Goal: Information Seeking & Learning: Learn about a topic

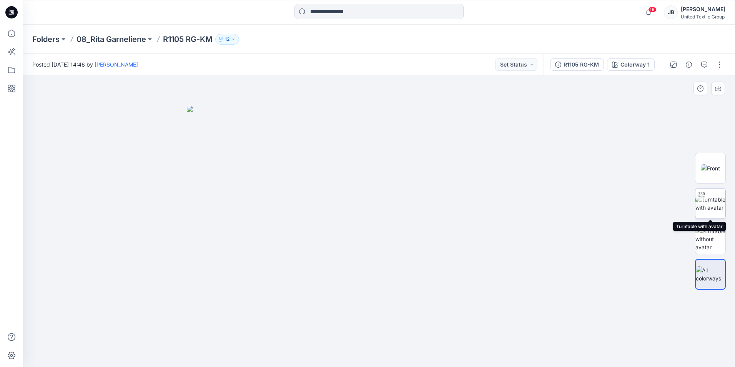
click at [713, 198] on img at bounding box center [711, 203] width 30 height 16
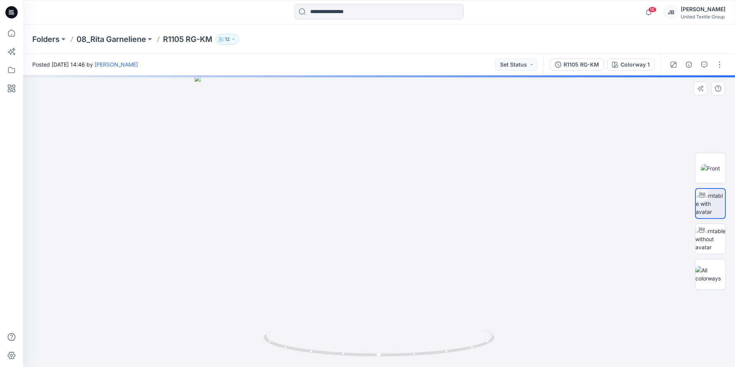
drag, startPoint x: 423, startPoint y: 146, endPoint x: 392, endPoint y: 262, distance: 119.7
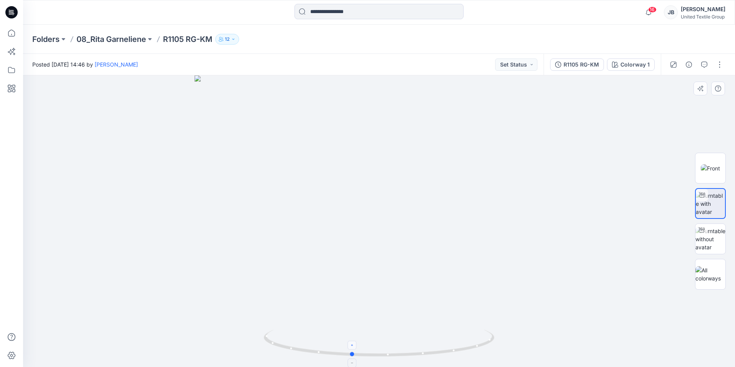
drag, startPoint x: 378, startPoint y: 357, endPoint x: 351, endPoint y: 348, distance: 28.8
click at [351, 348] on icon at bounding box center [380, 344] width 233 height 29
drag, startPoint x: 238, startPoint y: 285, endPoint x: 230, endPoint y: 287, distance: 7.8
click at [231, 287] on img at bounding box center [379, 221] width 680 height 292
drag, startPoint x: 352, startPoint y: 356, endPoint x: 277, endPoint y: 348, distance: 76.2
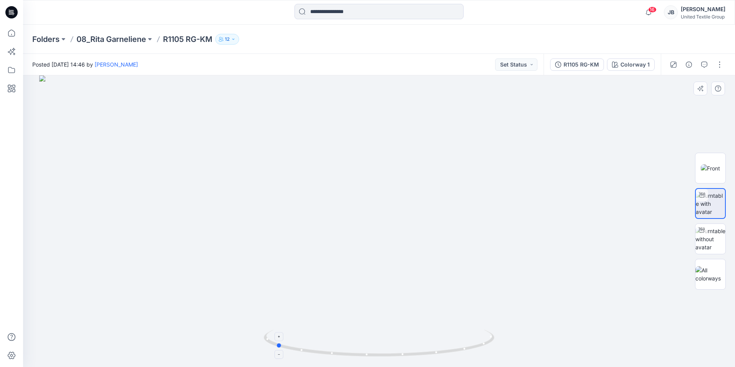
click at [277, 348] on icon at bounding box center [380, 344] width 233 height 29
drag, startPoint x: 280, startPoint y: 348, endPoint x: 388, endPoint y: 358, distance: 108.5
click at [388, 358] on icon at bounding box center [380, 344] width 233 height 29
click at [714, 237] on img at bounding box center [711, 239] width 30 height 24
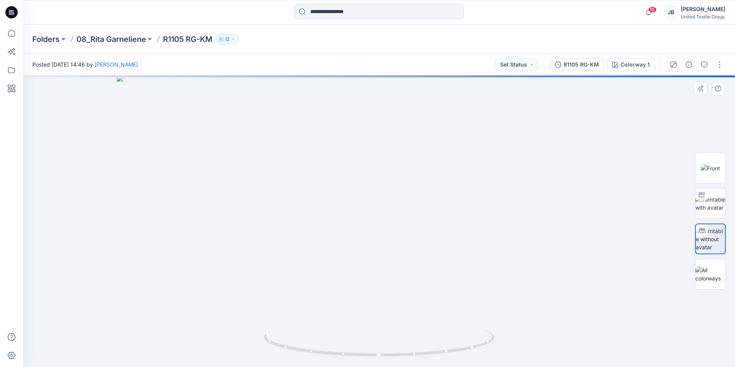
drag, startPoint x: 398, startPoint y: 169, endPoint x: 380, endPoint y: 315, distance: 146.5
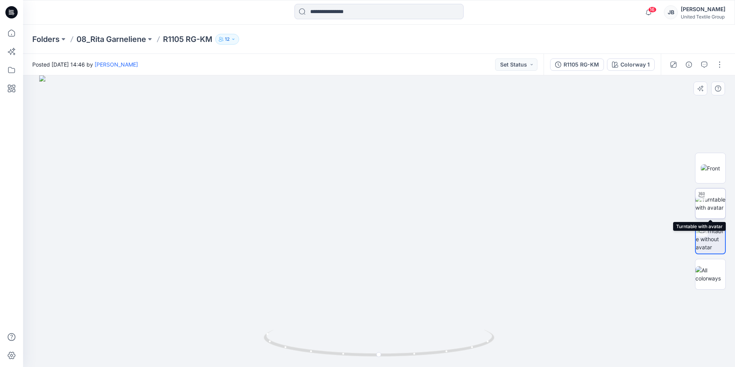
click at [709, 199] on img at bounding box center [711, 203] width 30 height 16
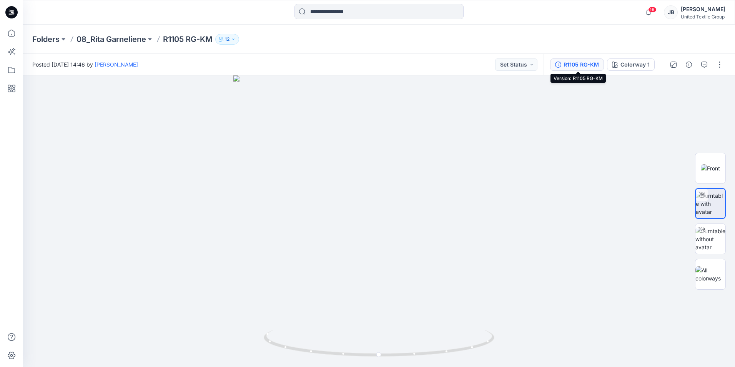
click at [586, 68] on div "R1105 RG-KM" at bounding box center [581, 64] width 35 height 8
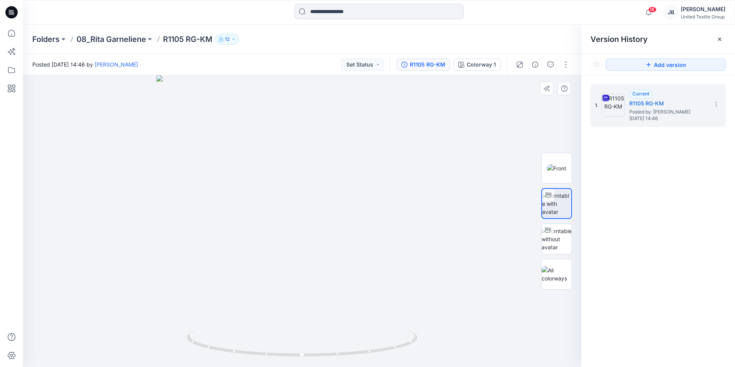
click at [494, 169] on div at bounding box center [302, 221] width 559 height 292
drag, startPoint x: 303, startPoint y: 85, endPoint x: 296, endPoint y: 300, distance: 215.1
drag, startPoint x: 236, startPoint y: 145, endPoint x: 225, endPoint y: 230, distance: 86.4
click at [87, 146] on img at bounding box center [285, 134] width 1244 height 466
click at [549, 237] on img at bounding box center [557, 239] width 30 height 24
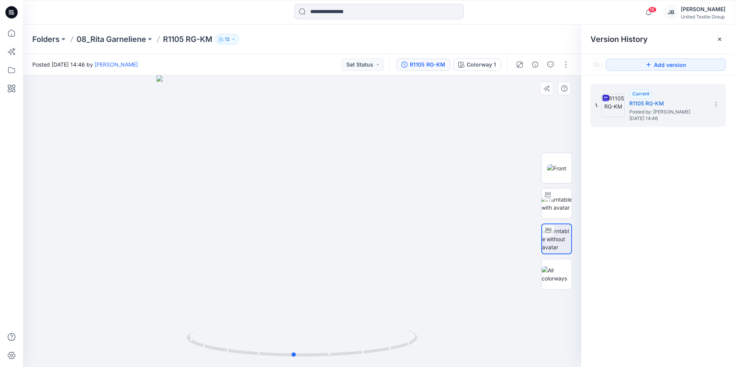
drag, startPoint x: 354, startPoint y: 125, endPoint x: 337, endPoint y: 241, distance: 117.8
drag, startPoint x: 358, startPoint y: 147, endPoint x: 329, endPoint y: 305, distance: 160.8
drag, startPoint x: 427, startPoint y: 278, endPoint x: 454, endPoint y: 328, distance: 56.5
click at [454, 330] on img at bounding box center [315, 221] width 1244 height 292
click at [445, 260] on img at bounding box center [320, 219] width 1011 height 293
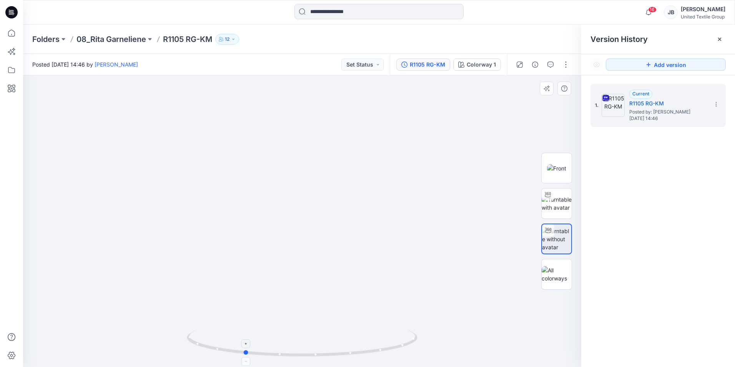
drag, startPoint x: 286, startPoint y: 355, endPoint x: 245, endPoint y: 352, distance: 41.3
click at [245, 352] on circle at bounding box center [246, 352] width 5 height 5
click at [372, 259] on img at bounding box center [302, 220] width 700 height 293
drag, startPoint x: 246, startPoint y: 354, endPoint x: 218, endPoint y: 316, distance: 47.1
click at [218, 316] on div at bounding box center [302, 221] width 559 height 292
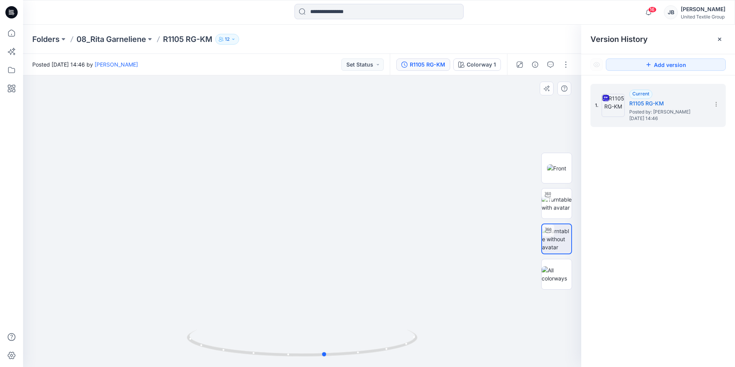
drag, startPoint x: 218, startPoint y: 353, endPoint x: 97, endPoint y: 333, distance: 123.4
click at [97, 333] on div at bounding box center [302, 221] width 559 height 292
click at [395, 280] on img at bounding box center [303, 221] width 622 height 292
click at [12, 9] on icon at bounding box center [11, 12] width 12 height 12
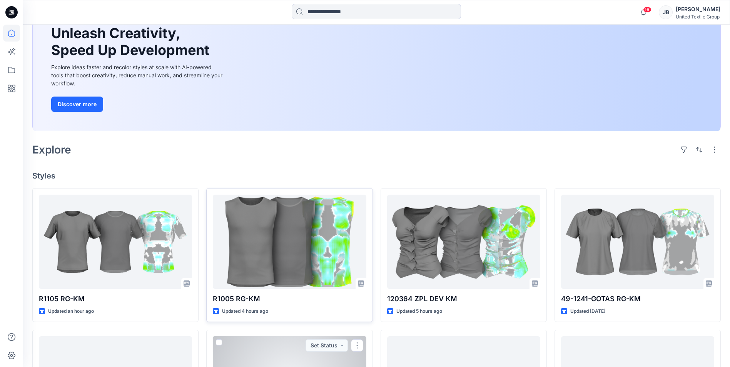
scroll to position [77, 0]
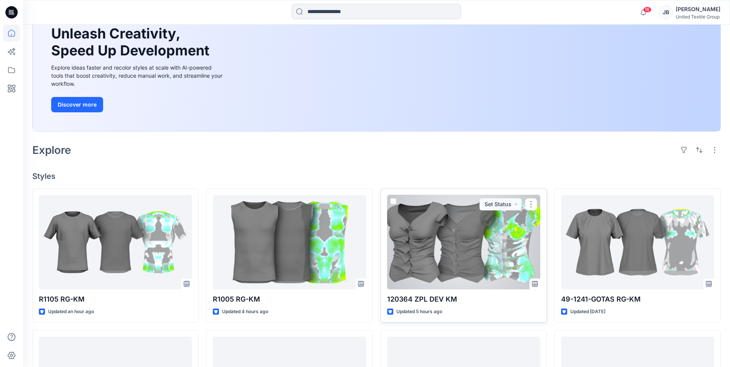
click at [440, 257] on div at bounding box center [463, 242] width 153 height 94
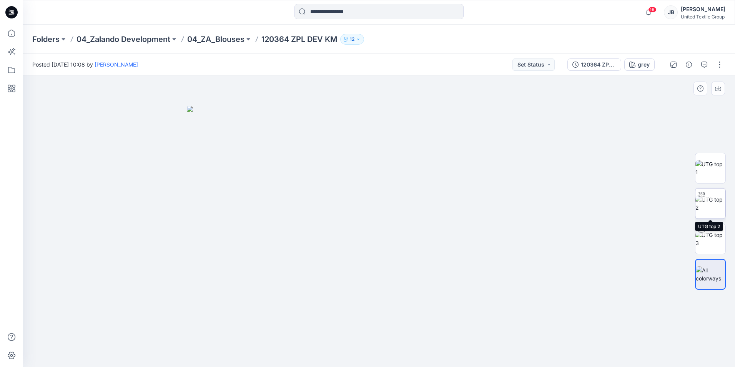
click at [714, 206] on img at bounding box center [711, 203] width 30 height 16
click at [10, 12] on icon at bounding box center [10, 12] width 2 height 0
